Goal: Information Seeking & Learning: Learn about a topic

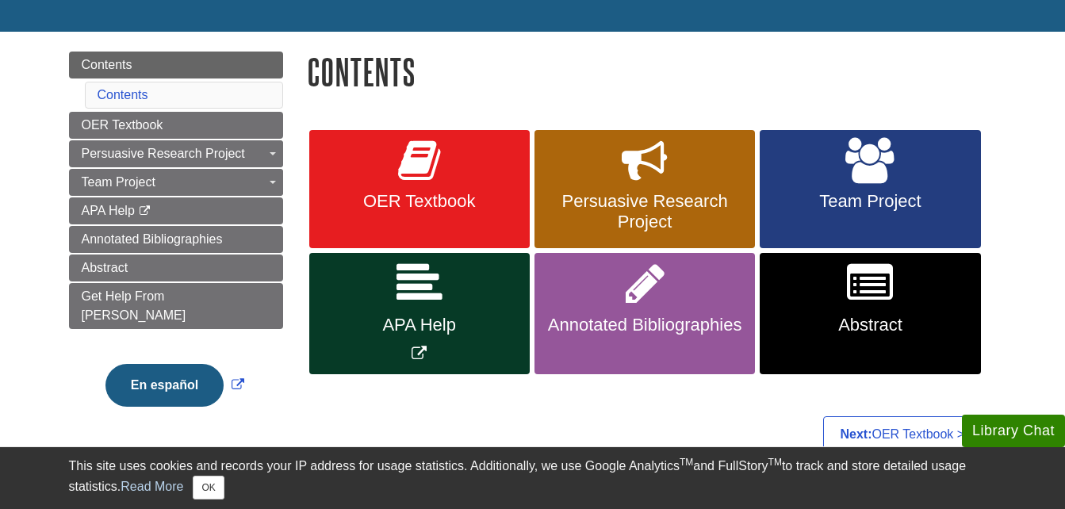
scroll to position [159, 0]
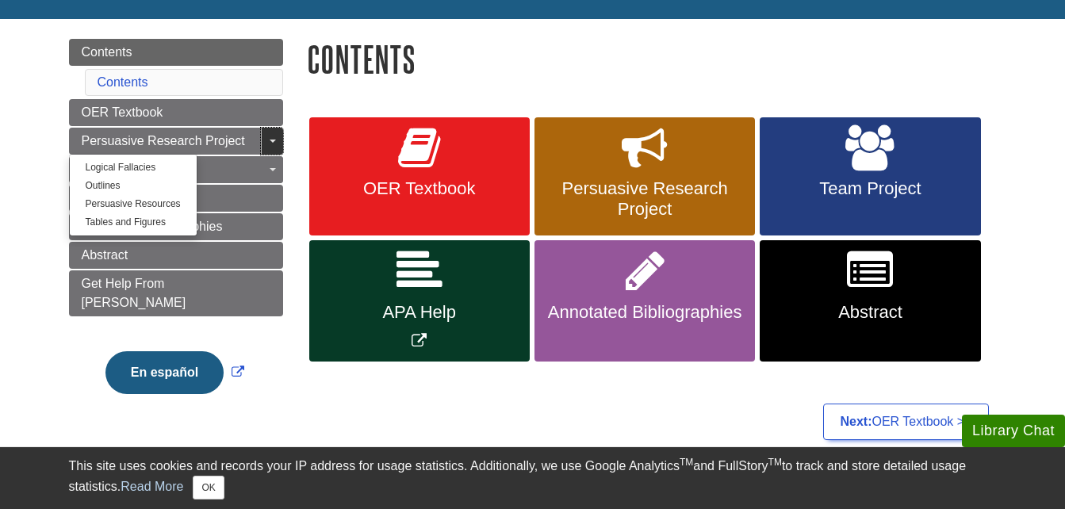
click at [270, 148] on link "Toggle Dropdown" at bounding box center [272, 141] width 22 height 27
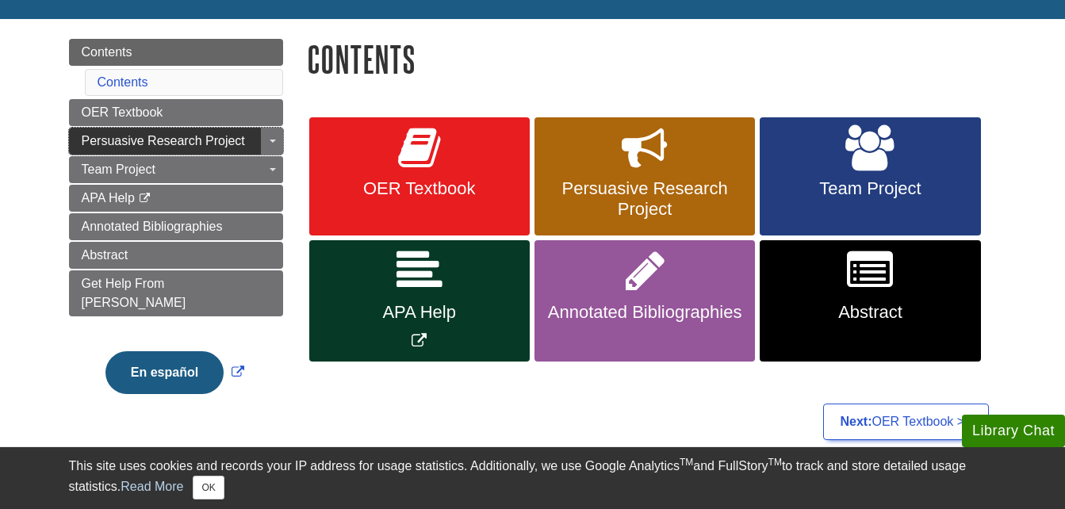
click at [232, 143] on span "Persuasive Research Project" at bounding box center [163, 140] width 163 height 13
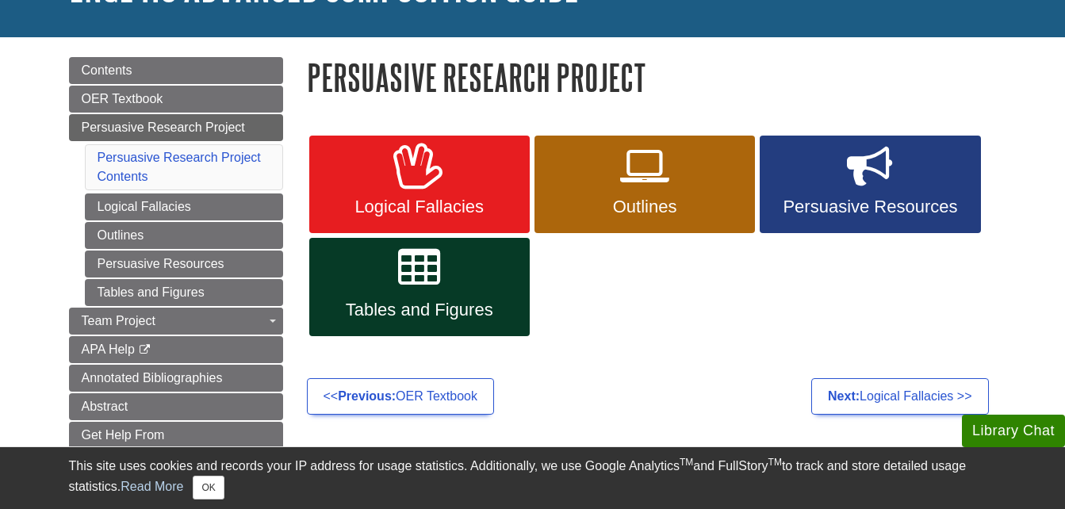
scroll to position [159, 0]
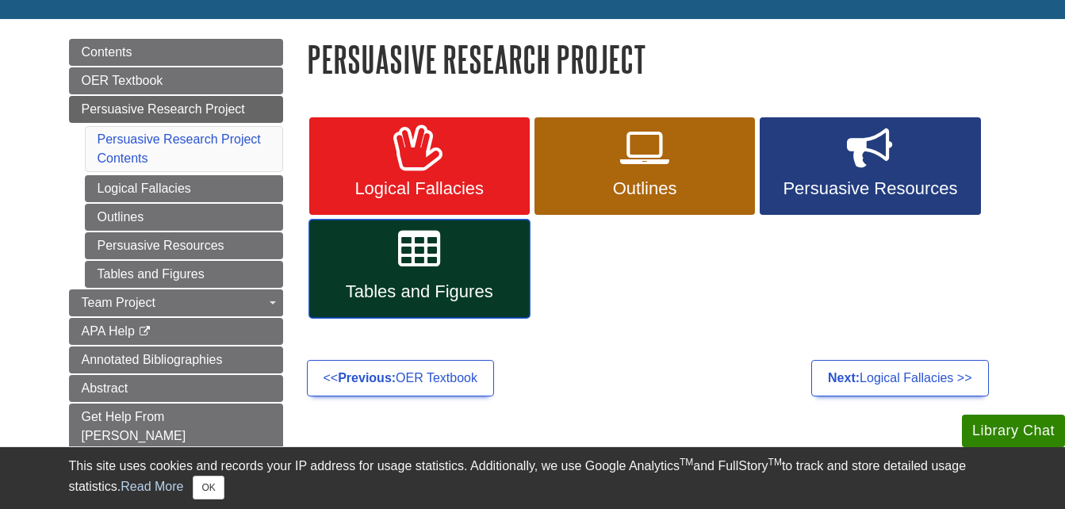
click at [478, 275] on link "Tables and Figures" at bounding box center [419, 269] width 220 height 98
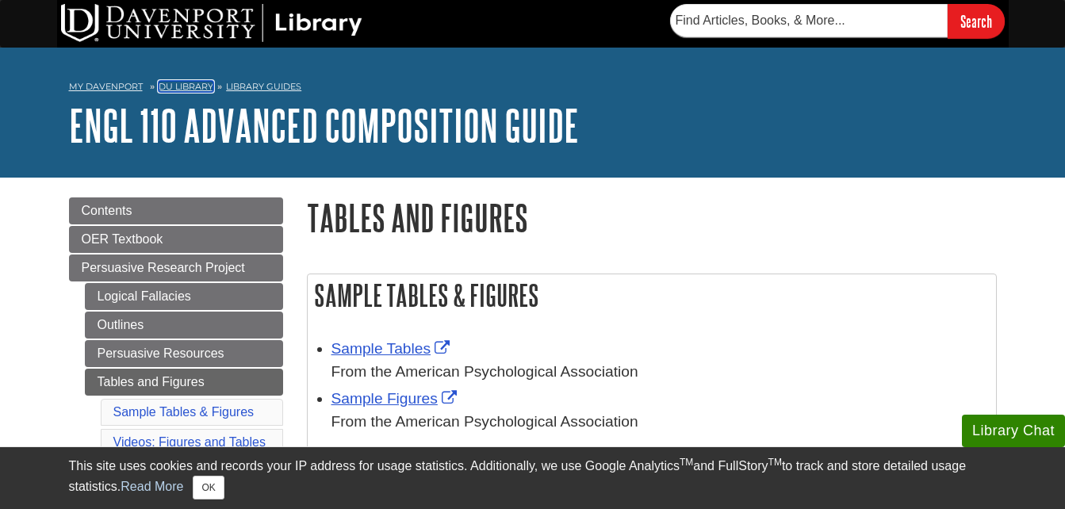
click at [188, 88] on link "DU Library" at bounding box center [186, 86] width 55 height 11
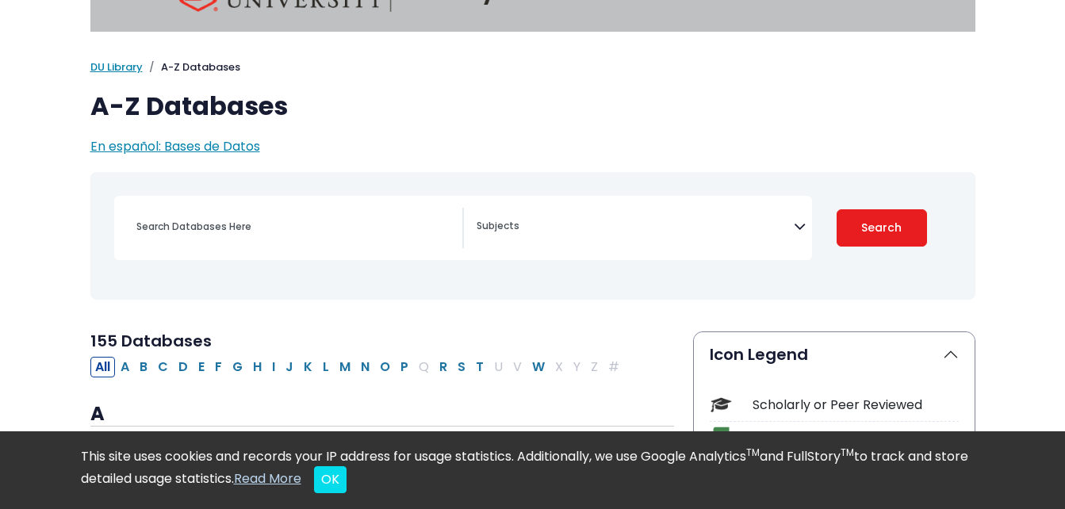
scroll to position [79, 0]
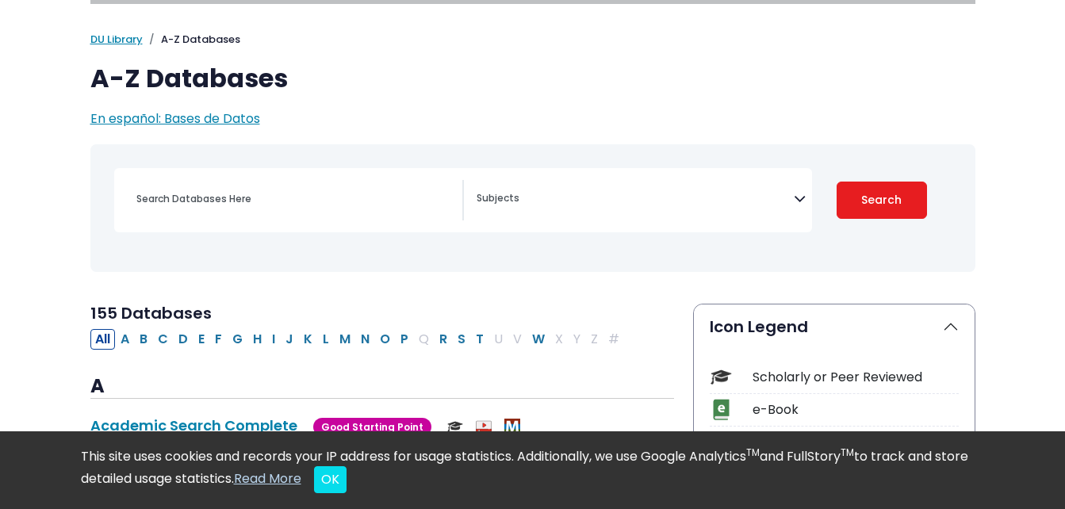
click at [554, 210] on span "Search filters" at bounding box center [634, 200] width 317 height 40
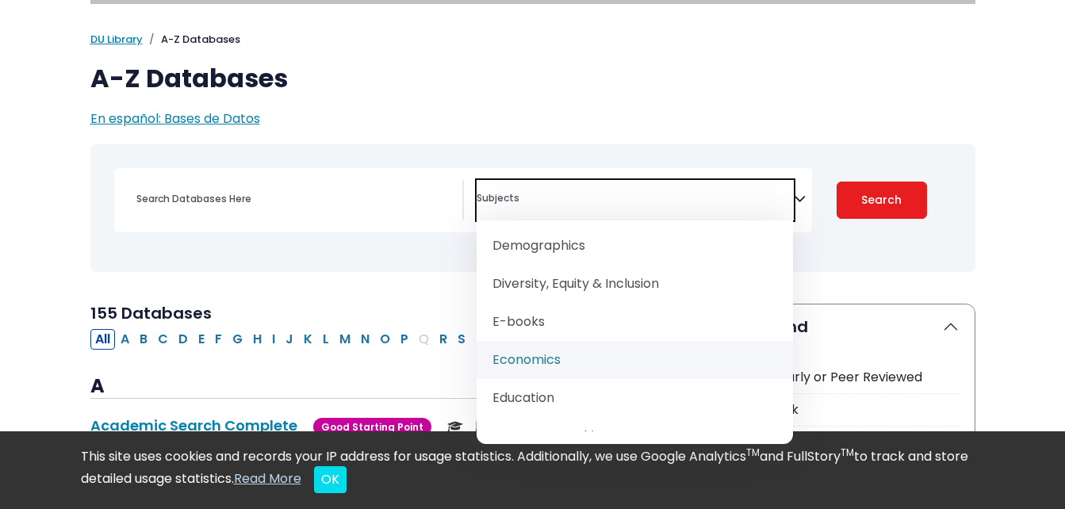
scroll to position [714, 0]
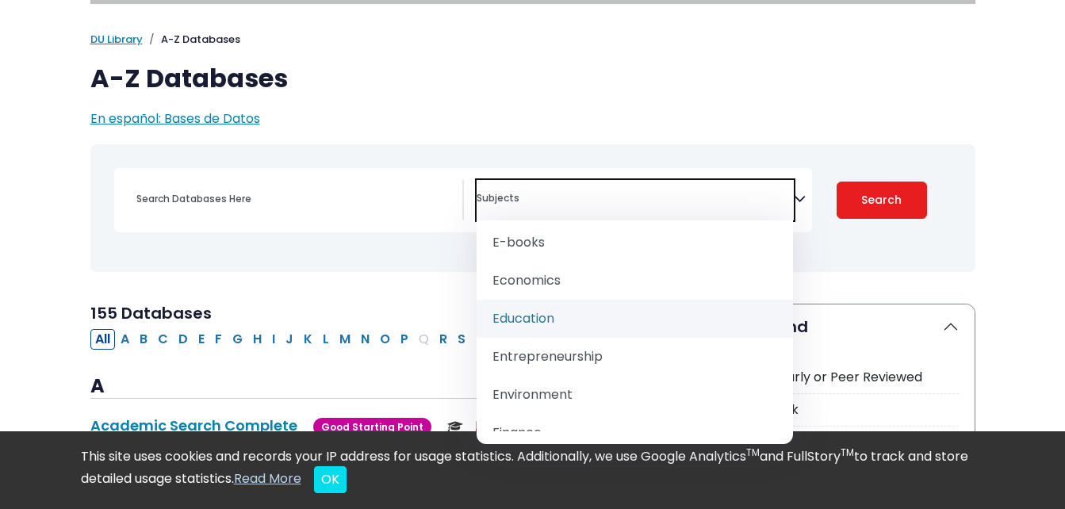
select select "242831"
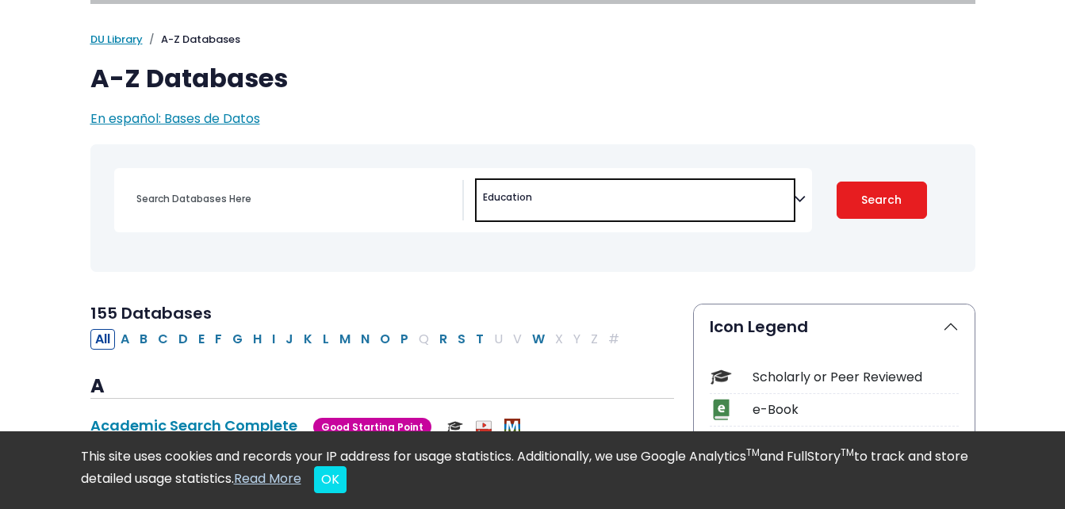
click at [863, 210] on button "Search" at bounding box center [881, 200] width 90 height 37
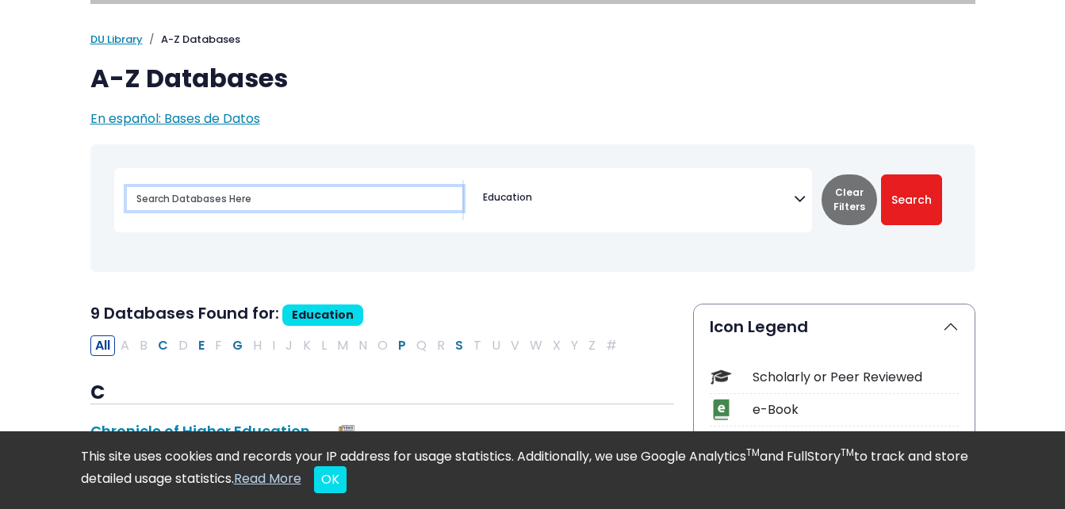
click at [285, 200] on input "Search database by title or keyword" at bounding box center [294, 198] width 335 height 23
type input "g"
type input "free college is a bad idea"
click at [881, 174] on button "Search" at bounding box center [911, 199] width 61 height 51
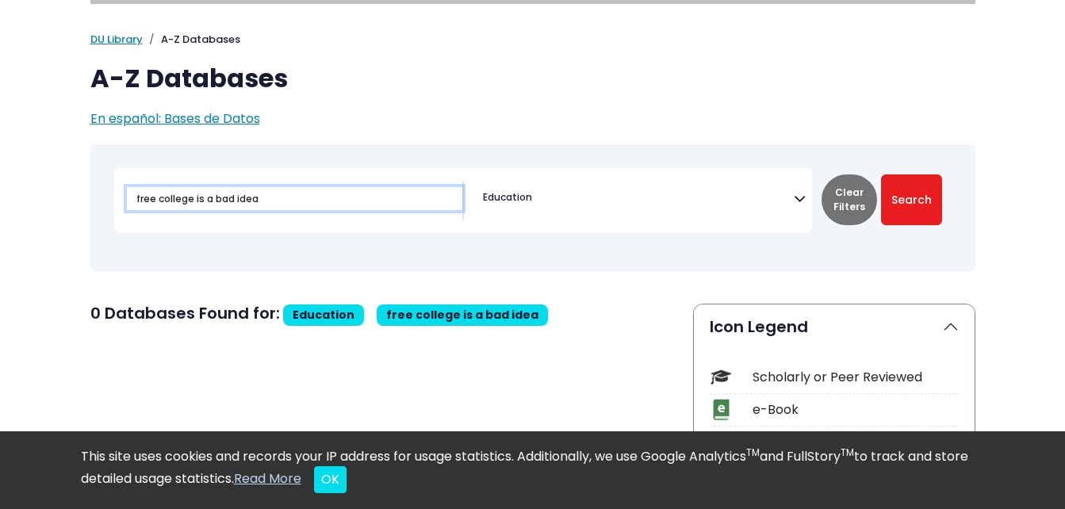
drag, startPoint x: 277, startPoint y: 195, endPoint x: 131, endPoint y: 188, distance: 146.1
click at [131, 193] on input "free college is a bad idea" at bounding box center [294, 198] width 335 height 23
type input "free college"
click at [881, 174] on button "Search" at bounding box center [911, 199] width 61 height 51
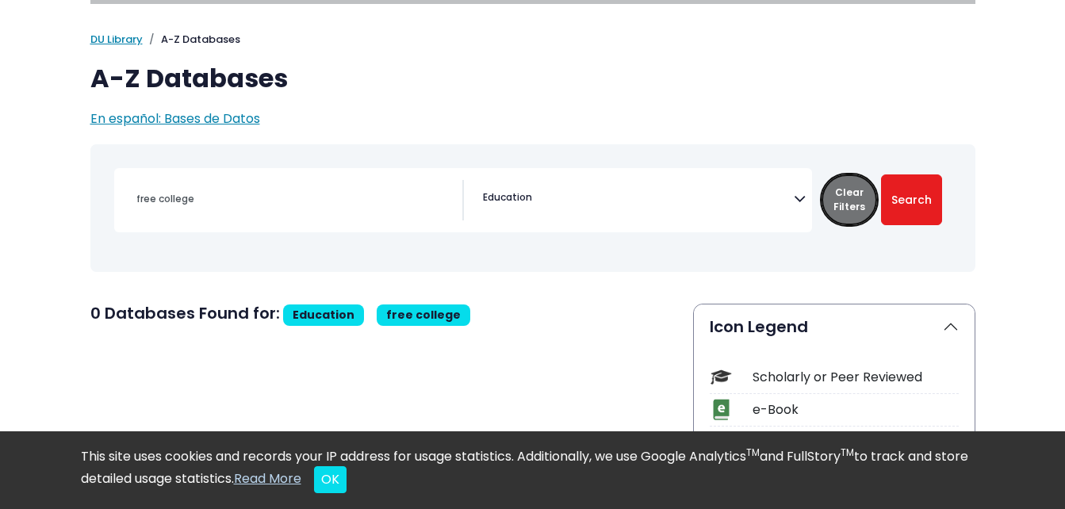
click at [855, 197] on button "Clear Filters" at bounding box center [848, 199] width 55 height 51
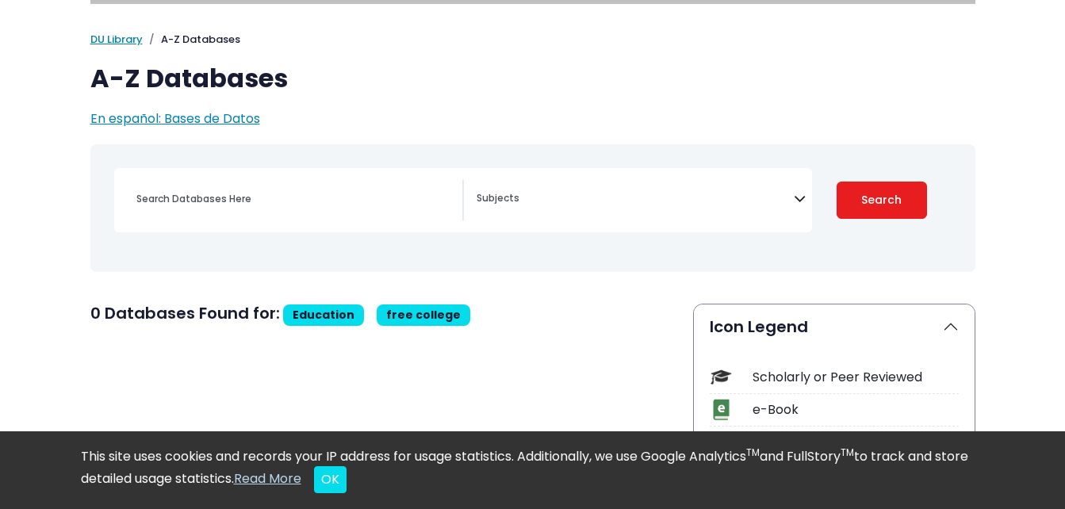
select select "Database Subject Filter"
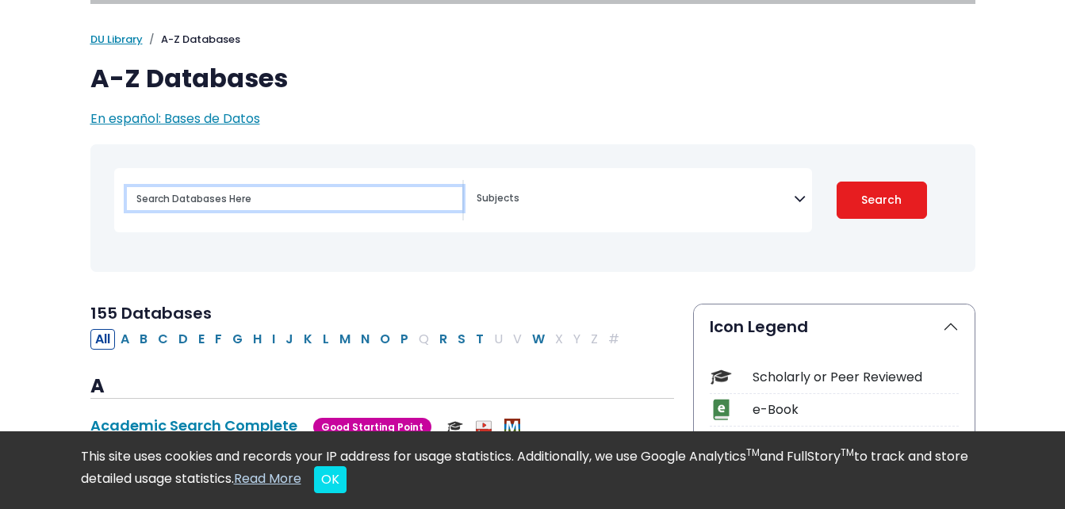
click at [297, 201] on input "Search database by title or keyword" at bounding box center [294, 198] width 335 height 23
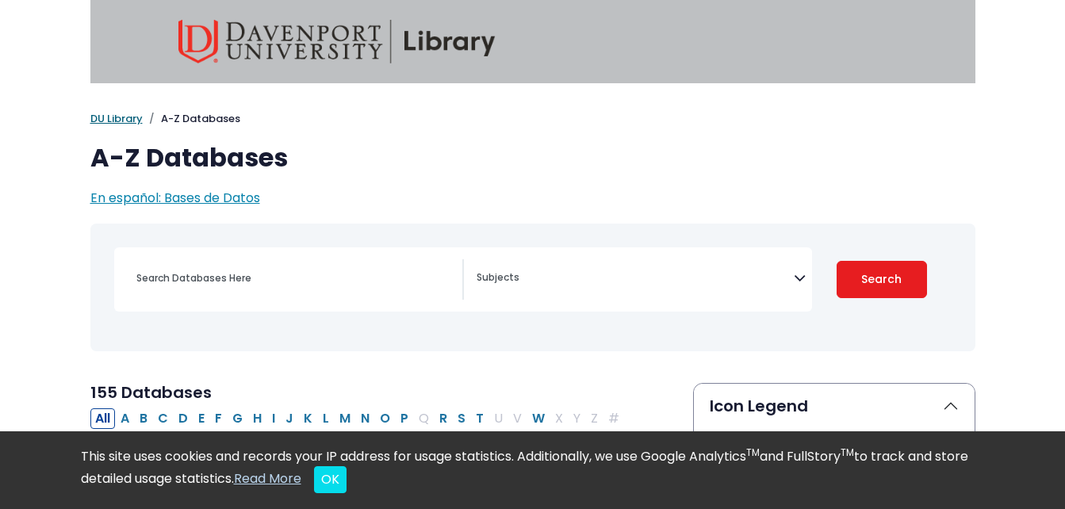
click at [112, 119] on link "DU Library" at bounding box center [116, 118] width 52 height 15
